Goal: Information Seeking & Learning: Find contact information

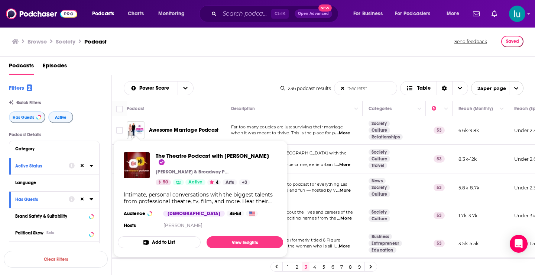
scroll to position [341, 0]
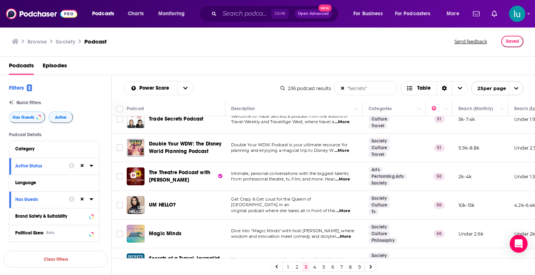
click at [345, 208] on span "...More" at bounding box center [343, 211] width 15 height 6
click at [345, 236] on span "...More" at bounding box center [343, 236] width 15 height 6
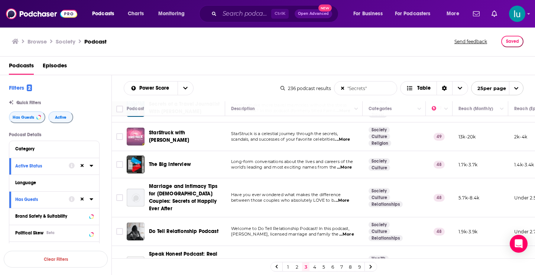
scroll to position [499, 0]
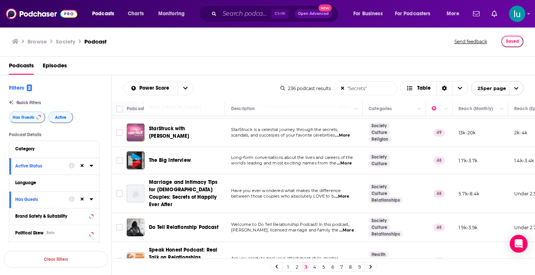
click at [348, 227] on span "...More" at bounding box center [346, 230] width 15 height 6
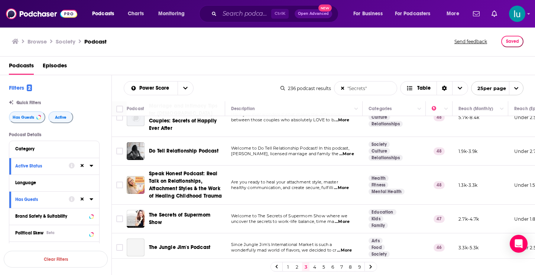
scroll to position [577, 0]
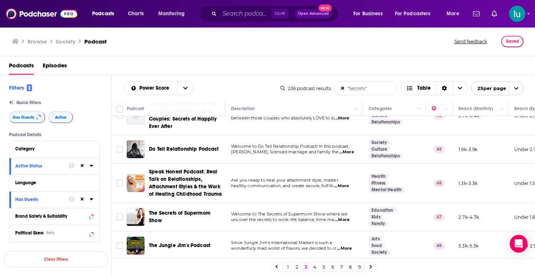
click at [342, 217] on span "...More" at bounding box center [342, 220] width 15 height 6
click at [349, 245] on span "...More" at bounding box center [344, 248] width 15 height 6
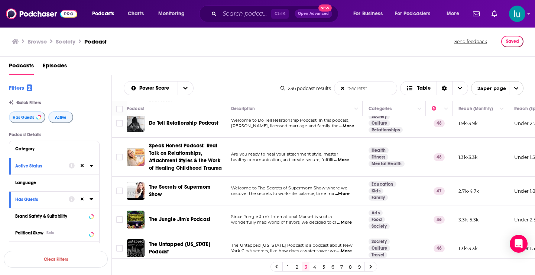
click at [368, 266] on link at bounding box center [371, 266] width 12 height 9
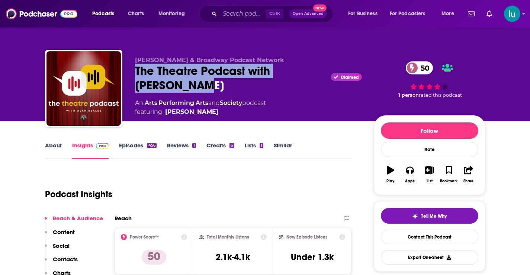
drag, startPoint x: 137, startPoint y: 66, endPoint x: 176, endPoint y: 93, distance: 47.5
click at [176, 93] on div "[PERSON_NAME] & Broadway Podcast Network The Theatre Podcast with [PERSON_NAME]…" at bounding box center [248, 87] width 227 height 60
copy h2 "The Theatre Podcast with [PERSON_NAME]"
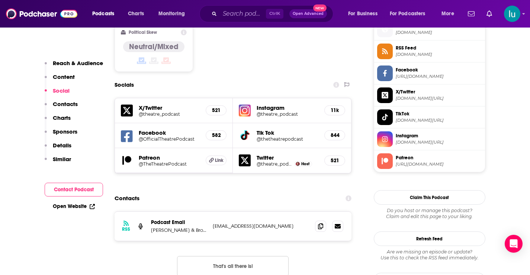
scroll to position [623, 0]
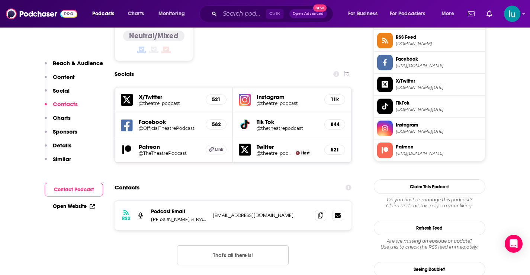
drag, startPoint x: 300, startPoint y: 170, endPoint x: 211, endPoint y: 166, distance: 89.3
click at [210, 201] on div "RSS Podcast Email [PERSON_NAME] & Broadway Podcast Network [EMAIL_ADDRESS][DOMA…" at bounding box center [232, 215] width 237 height 29
copy p "[EMAIL_ADDRESS][DOMAIN_NAME]"
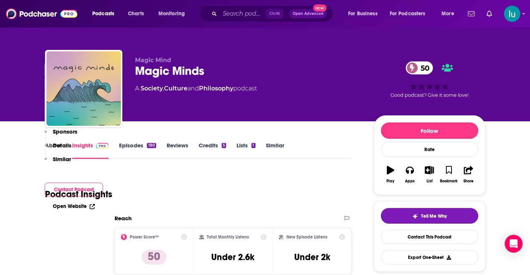
scroll to position [595, 0]
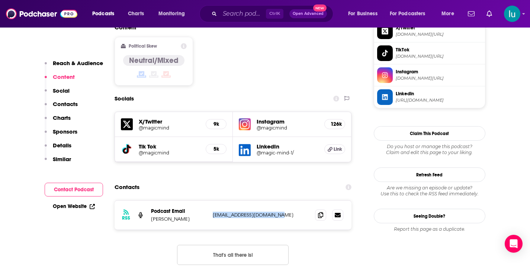
drag, startPoint x: 279, startPoint y: 180, endPoint x: 207, endPoint y: 183, distance: 71.8
click at [207, 200] on div "RSS Podcast Email James Beshara askbelowtheline@gmail.com askbelowtheline@gmail…" at bounding box center [232, 214] width 237 height 29
copy div "askbelowtheline@gmail.com"
